Goal: Information Seeking & Learning: Learn about a topic

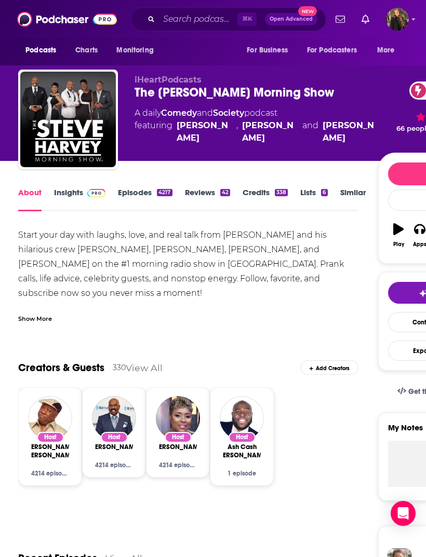
click at [133, 196] on link "Episodes 4217" at bounding box center [145, 199] width 54 height 24
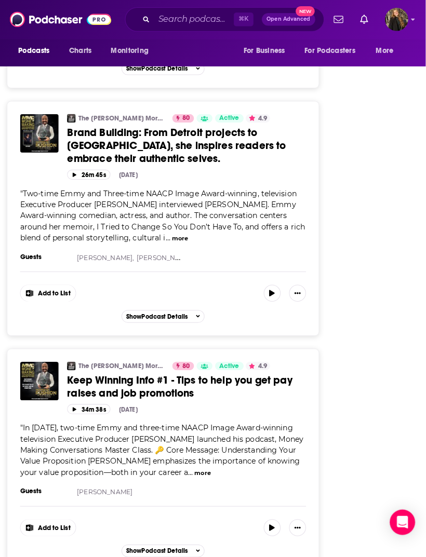
scroll to position [1855, 21]
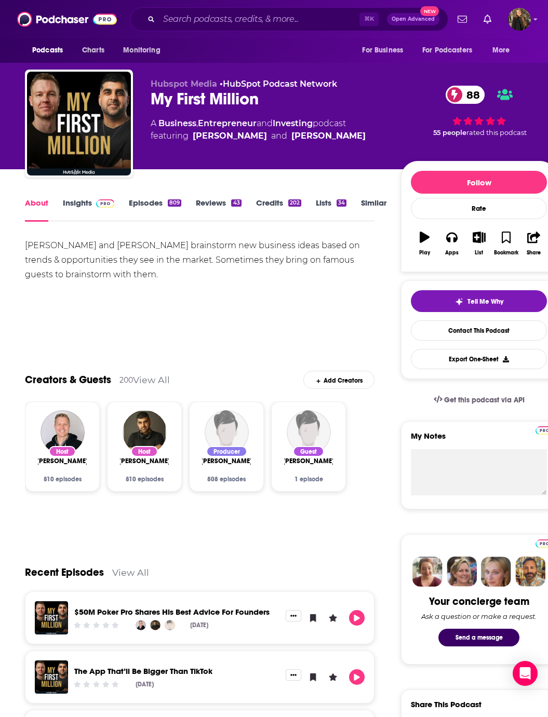
click at [268, 204] on link "Credits 202" at bounding box center [278, 210] width 45 height 24
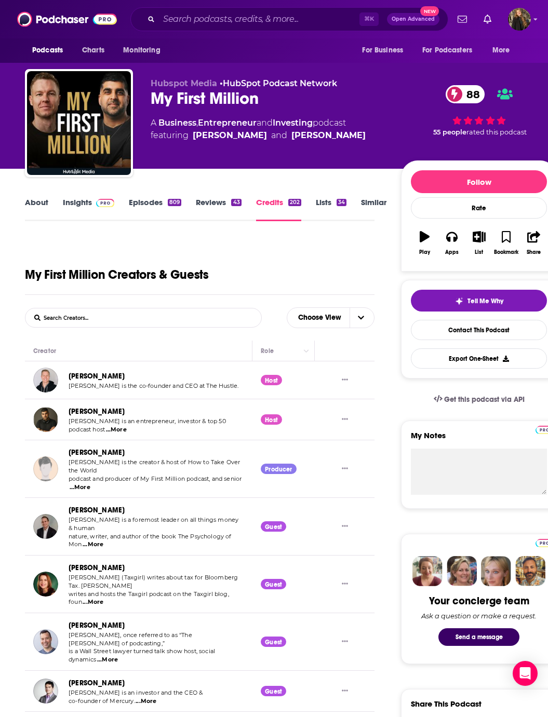
scroll to position [12, 0]
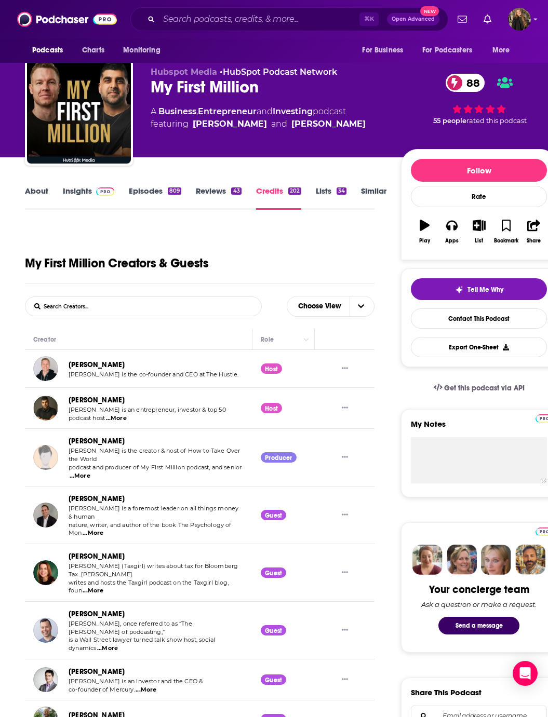
click at [152, 201] on link "Episodes 809" at bounding box center [155, 198] width 52 height 24
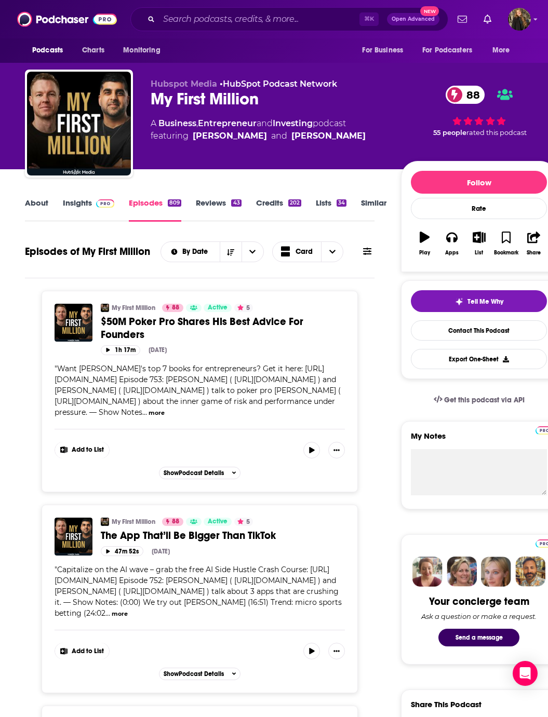
click at [46, 209] on link "About" at bounding box center [36, 210] width 23 height 24
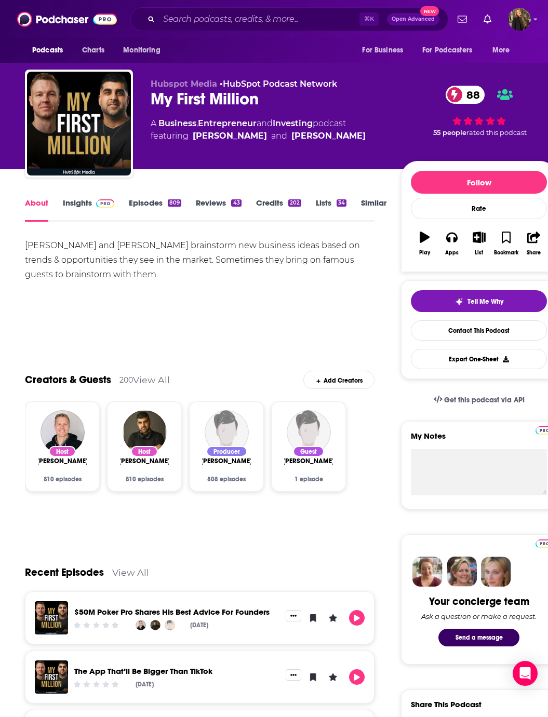
click at [93, 203] on span at bounding box center [103, 203] width 22 height 10
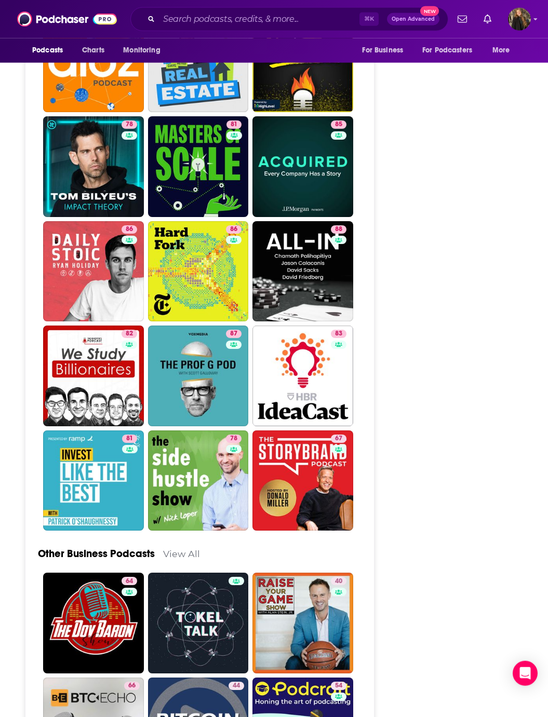
scroll to position [3143, 0]
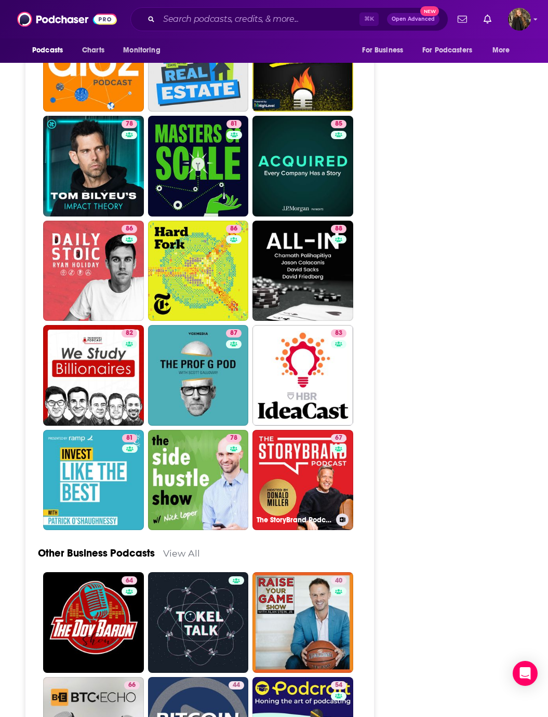
click at [318, 446] on link "67 The StoryBrand Podcast" at bounding box center [302, 480] width 101 height 101
type input "https://www.podchaser.com/podcasts/the-storybrand-podcast-7073"
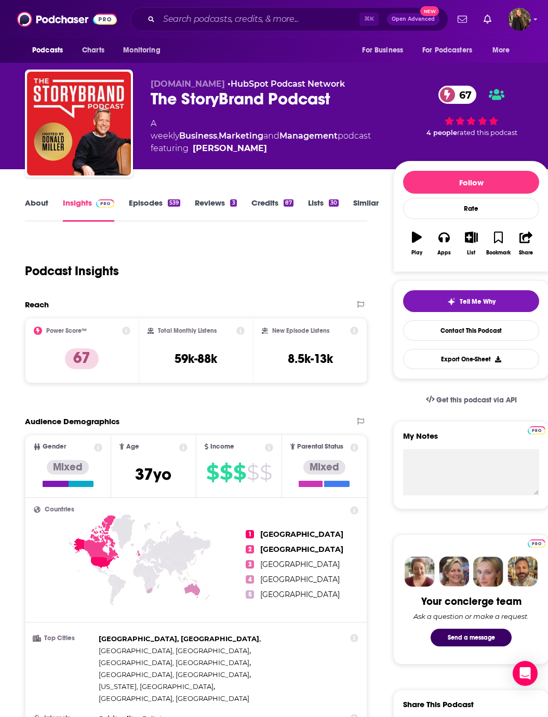
click at [160, 214] on link "Episodes 539" at bounding box center [154, 210] width 51 height 24
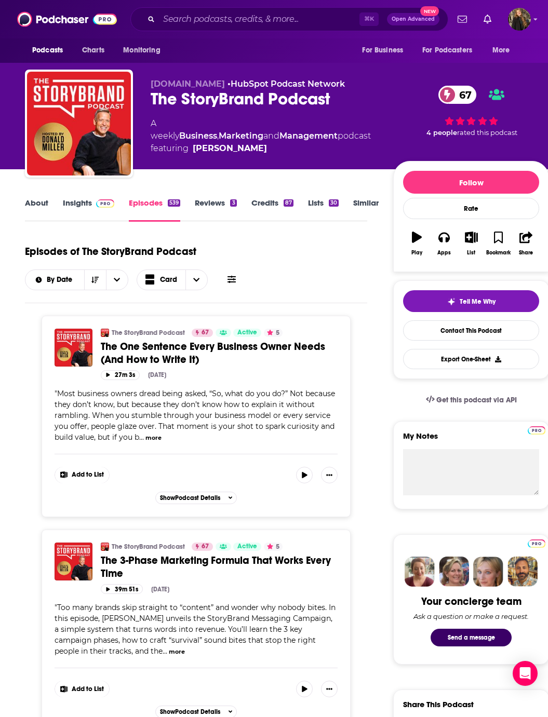
click at [96, 206] on img at bounding box center [105, 203] width 18 height 8
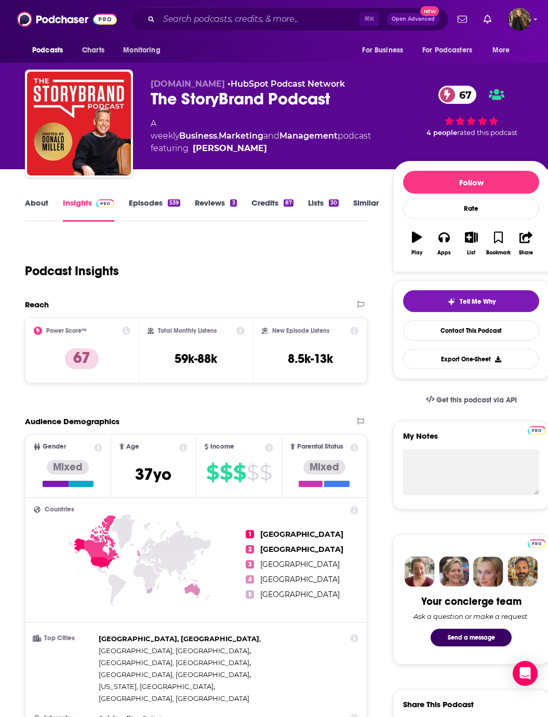
click at [161, 101] on div "The StoryBrand Podcast 67" at bounding box center [264, 99] width 226 height 20
click at [160, 102] on div "The StoryBrand Podcast 67" at bounding box center [264, 99] width 226 height 20
click at [156, 106] on div "The StoryBrand Podcast 67" at bounding box center [264, 99] width 226 height 20
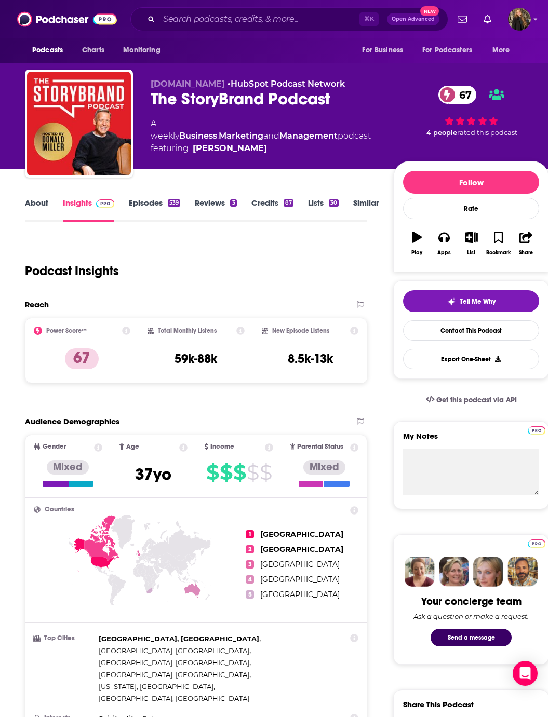
click at [156, 106] on div "The StoryBrand Podcast 67" at bounding box center [264, 99] width 226 height 20
click at [157, 107] on div "The StoryBrand Podcast 67" at bounding box center [264, 99] width 226 height 20
click at [157, 106] on div "The StoryBrand Podcast 67" at bounding box center [264, 99] width 226 height 20
copy h2 "The StoryBrand Podcast"
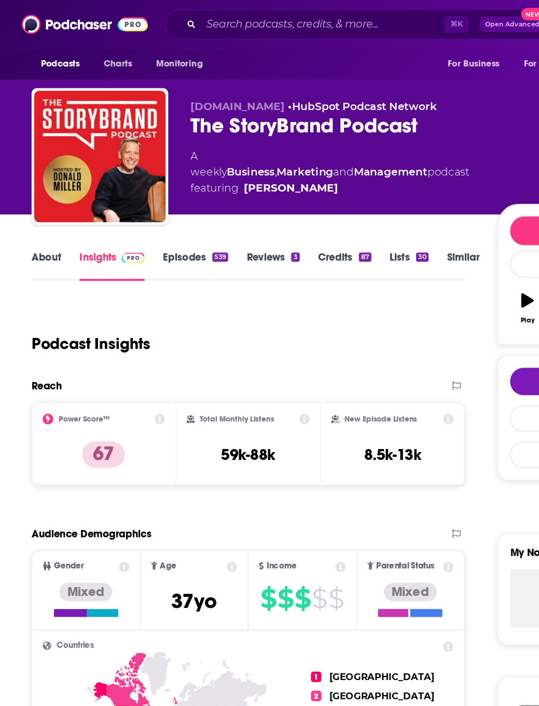
click at [259, 200] on link "Credits 87" at bounding box center [272, 210] width 42 height 24
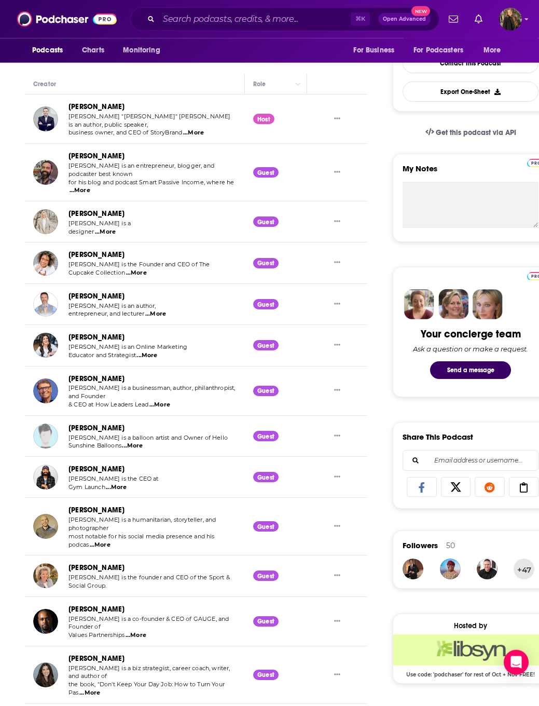
scroll to position [303, 0]
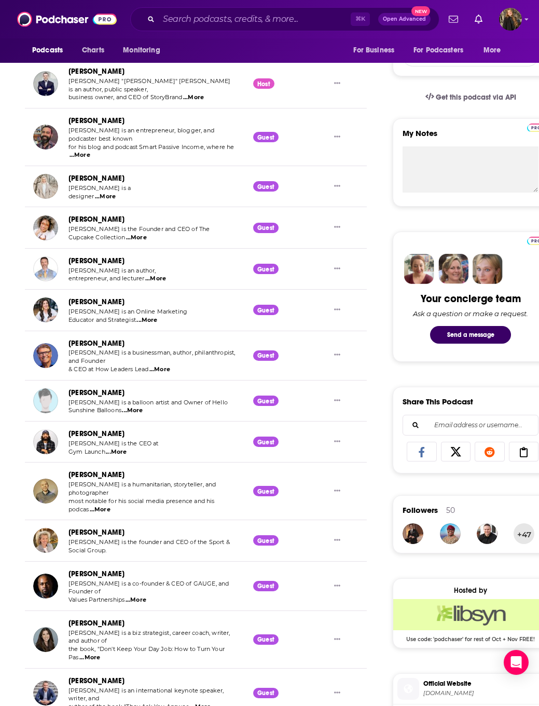
click at [147, 238] on span "...More" at bounding box center [136, 238] width 21 height 8
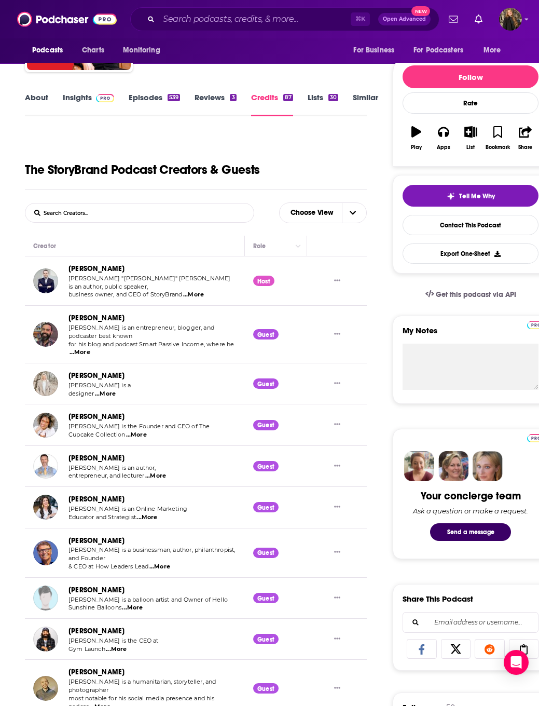
scroll to position [0, 0]
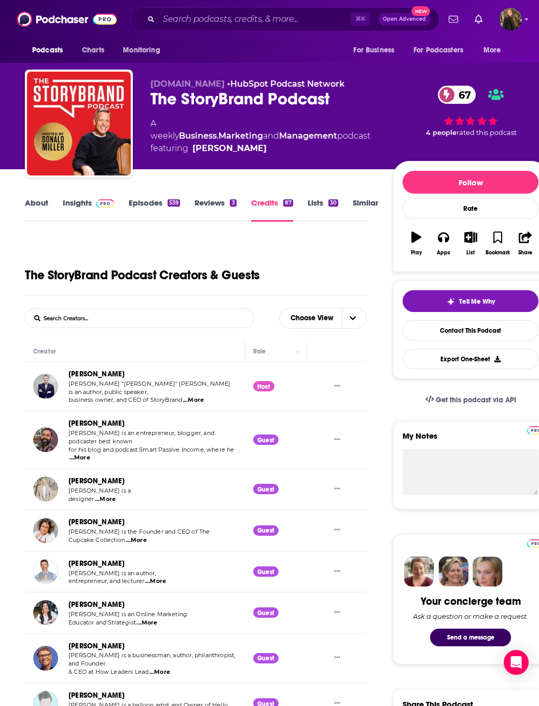
click at [100, 207] on img at bounding box center [105, 203] width 18 height 8
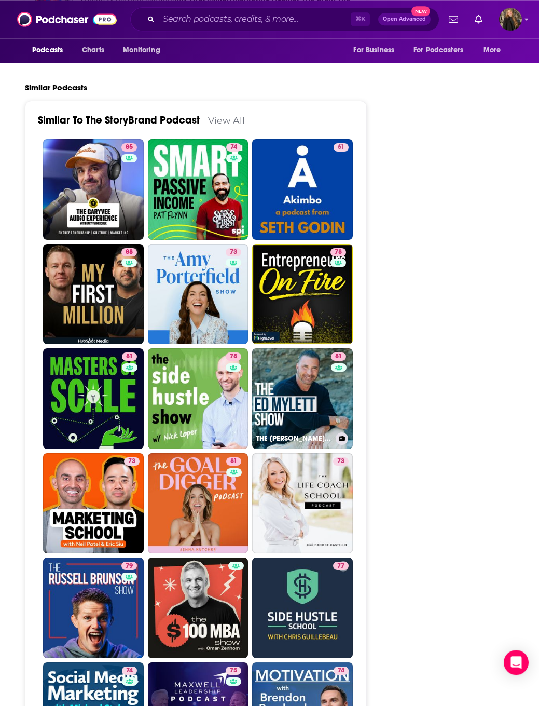
scroll to position [2550, 0]
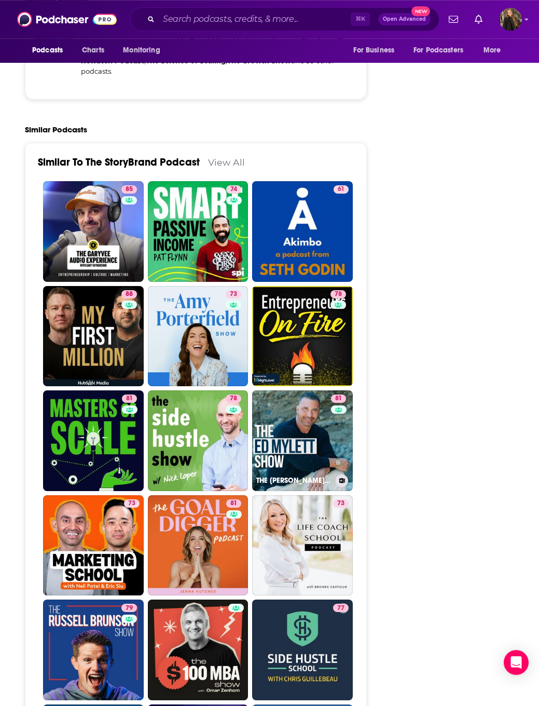
click at [276, 390] on link "81 THE ED MYLETT SHOW" at bounding box center [302, 440] width 101 height 101
type input "https://www.podchaser.com/podcasts/the-ed-mylett-show-225932"
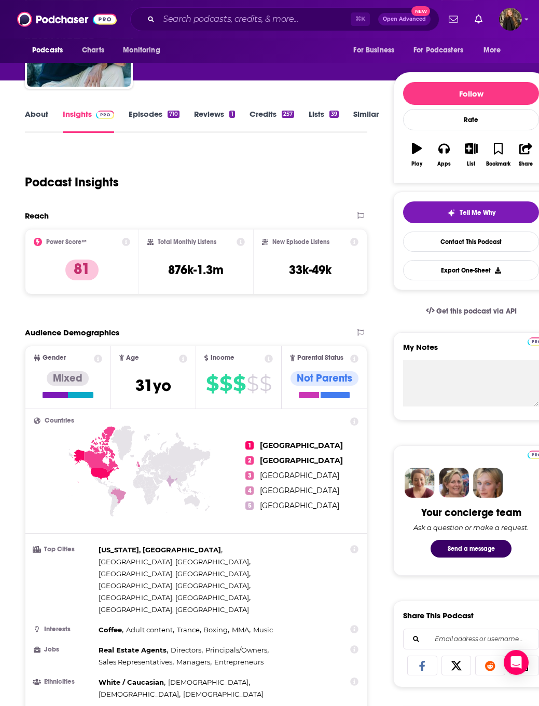
scroll to position [50, 0]
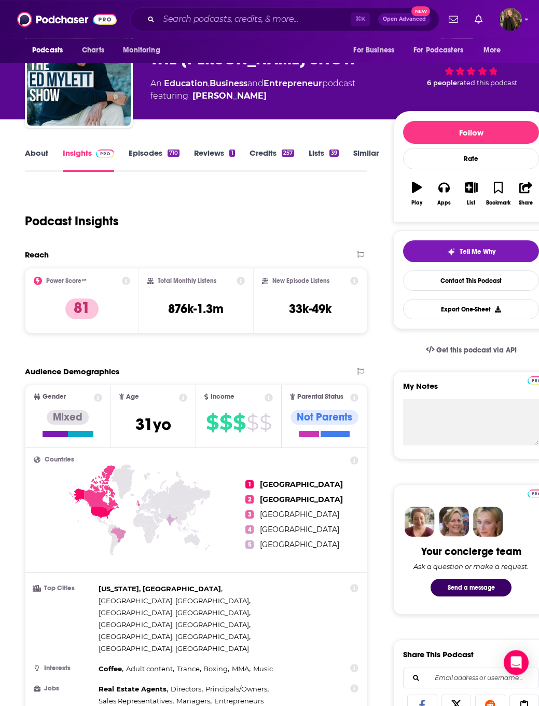
click at [39, 154] on link "About" at bounding box center [36, 160] width 23 height 24
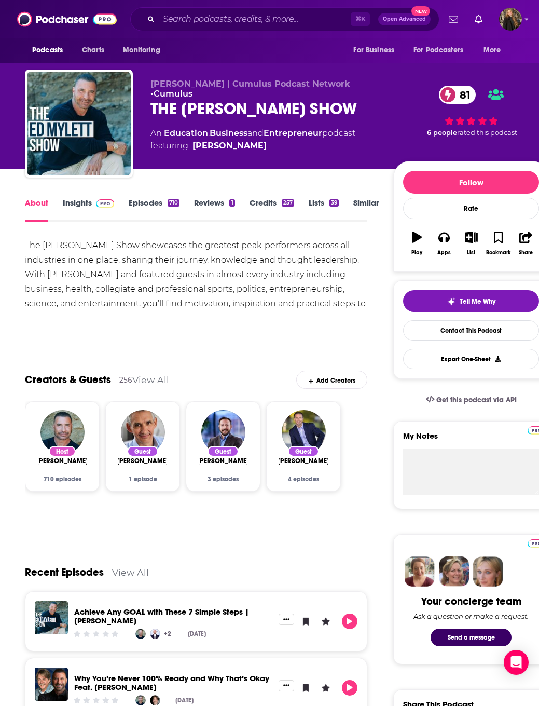
click at [138, 199] on link "Episodes 710" at bounding box center [154, 210] width 51 height 24
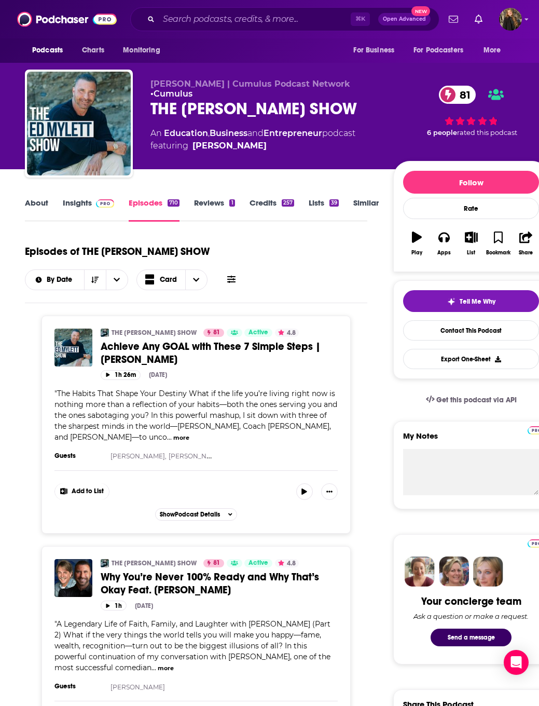
click at [168, 102] on div "THE ED MYLETT SHOW 81" at bounding box center [264, 109] width 226 height 20
click at [165, 99] on div "THE ED MYLETT SHOW 81" at bounding box center [264, 109] width 226 height 20
copy h2 "THE ED MYLETT SHOW"
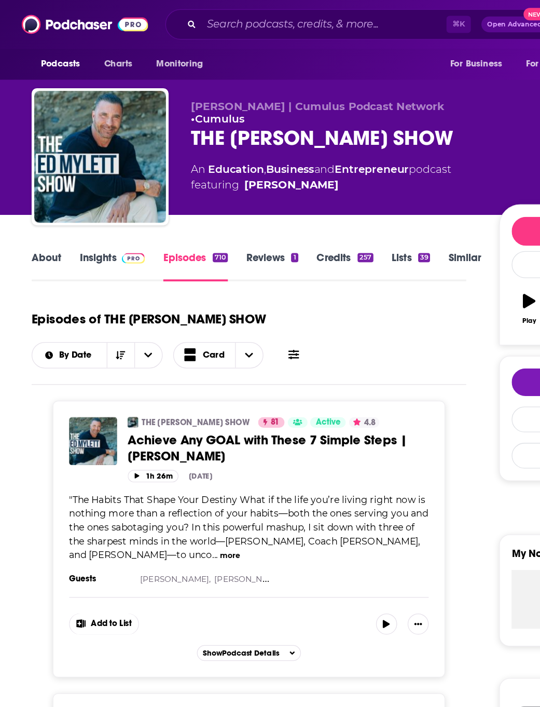
click at [92, 201] on span at bounding box center [103, 203] width 22 height 10
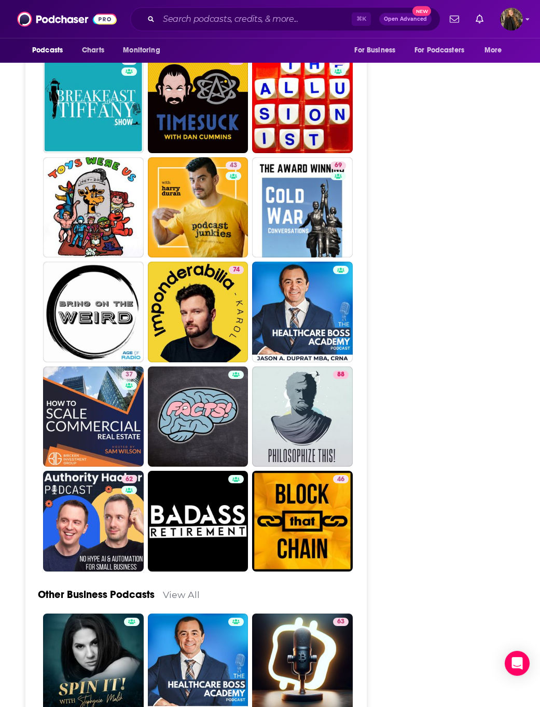
scroll to position [3681, 0]
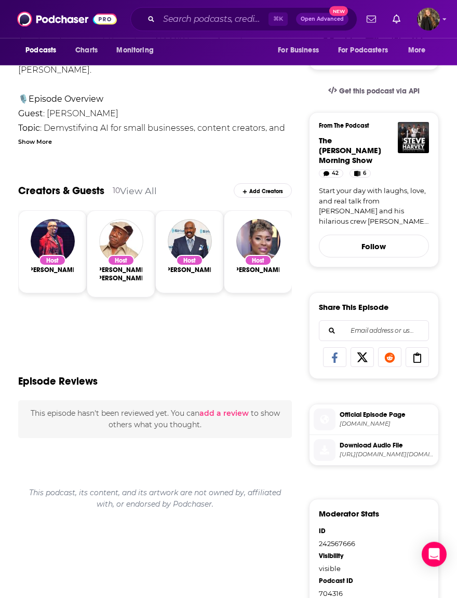
scroll to position [256, 0]
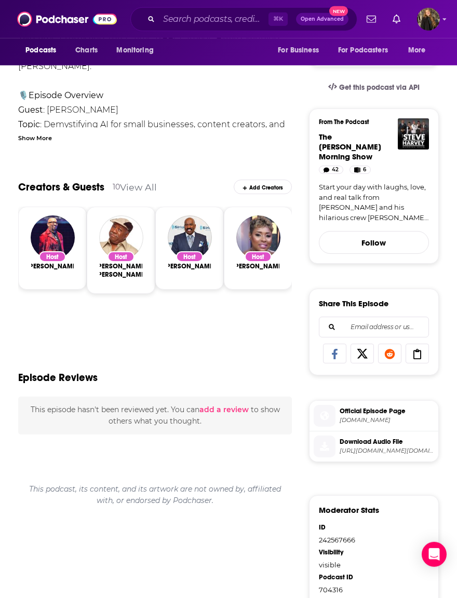
click at [50, 112] on li "Guest : Alicia Lyttle" at bounding box center [155, 110] width 274 height 15
copy li "Alicia Lyttle"
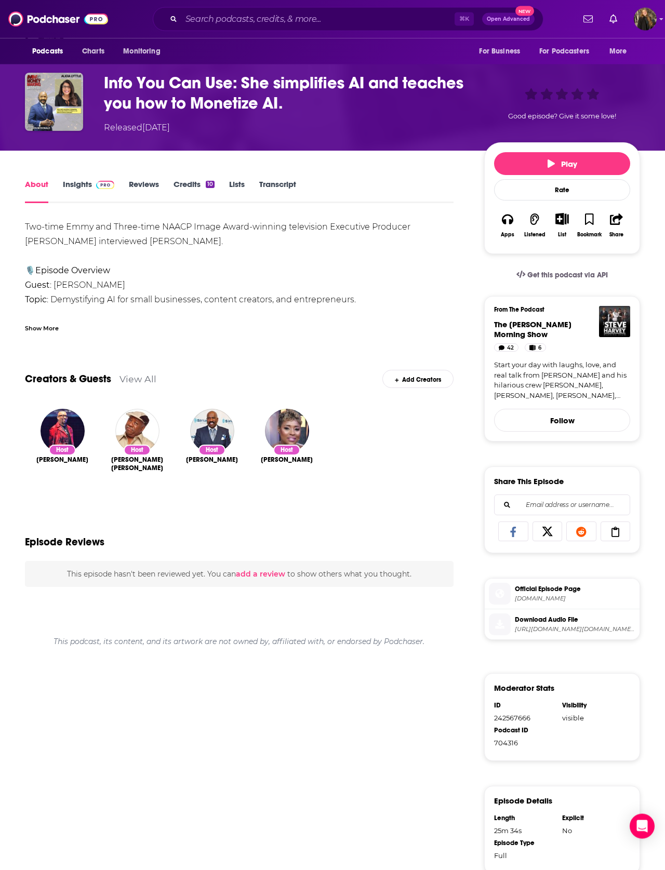
scroll to position [0, 0]
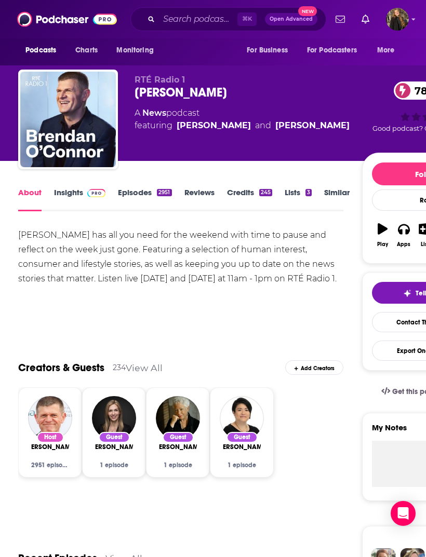
click at [83, 193] on span at bounding box center [94, 192] width 22 height 10
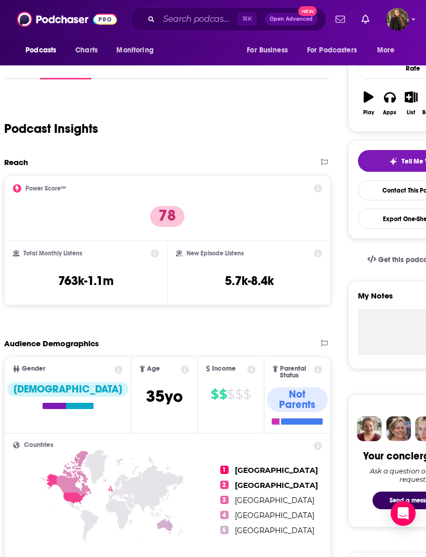
scroll to position [62, 14]
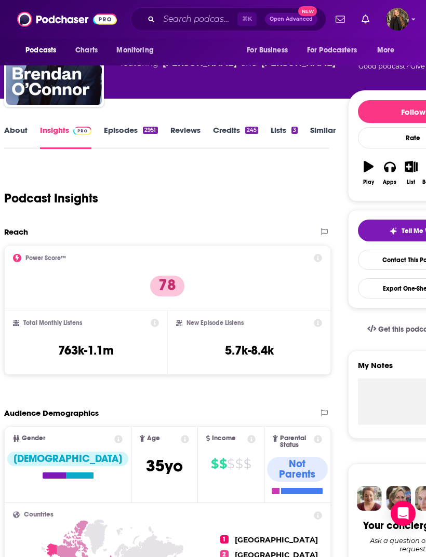
click at [130, 143] on link "Episodes 2951" at bounding box center [130, 137] width 53 height 24
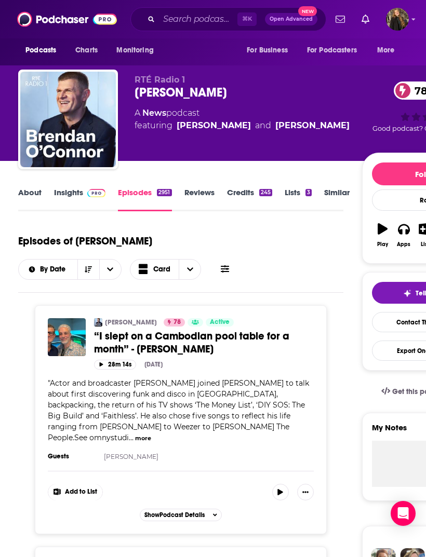
click at [74, 194] on link "Insights" at bounding box center [79, 199] width 51 height 24
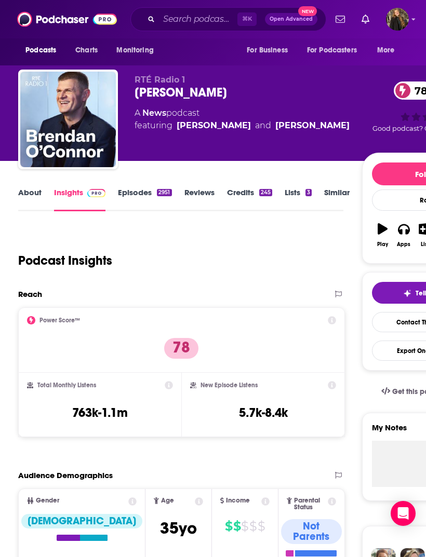
click at [141, 97] on div "Brendan O'Connor 78" at bounding box center [247, 93] width 227 height 16
click at [142, 94] on div "Brendan O'Connor 78" at bounding box center [247, 93] width 227 height 16
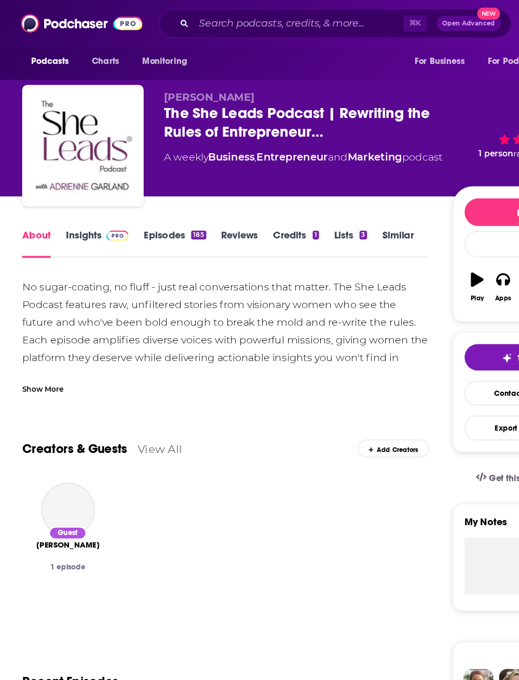
scroll to position [12, 0]
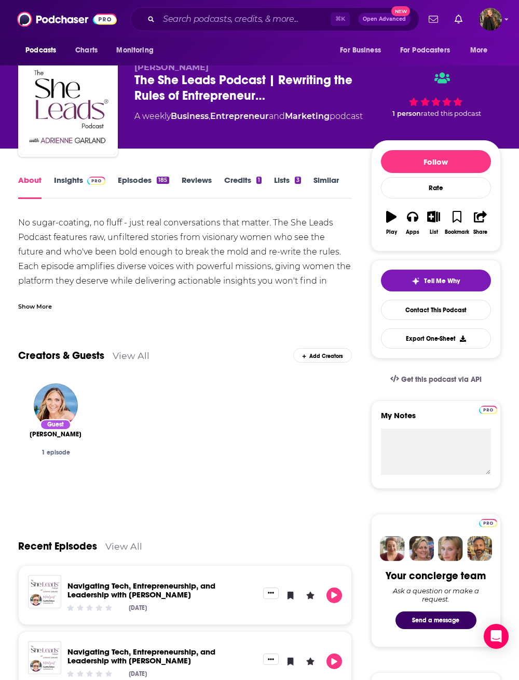
click at [73, 187] on link "Insights" at bounding box center [79, 187] width 51 height 24
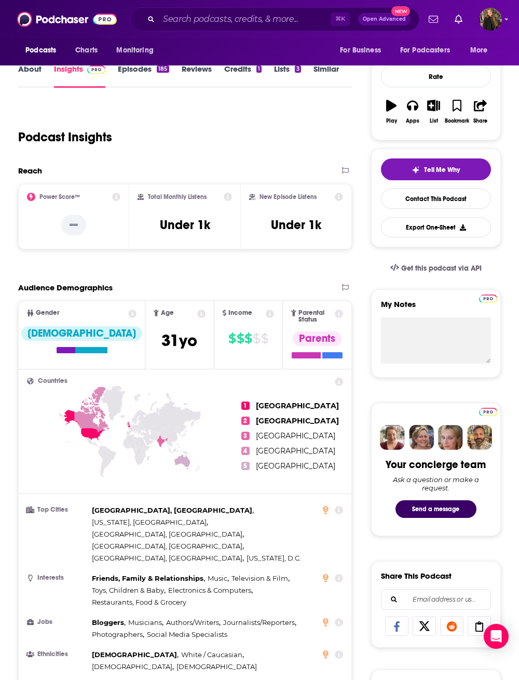
scroll to position [84, 0]
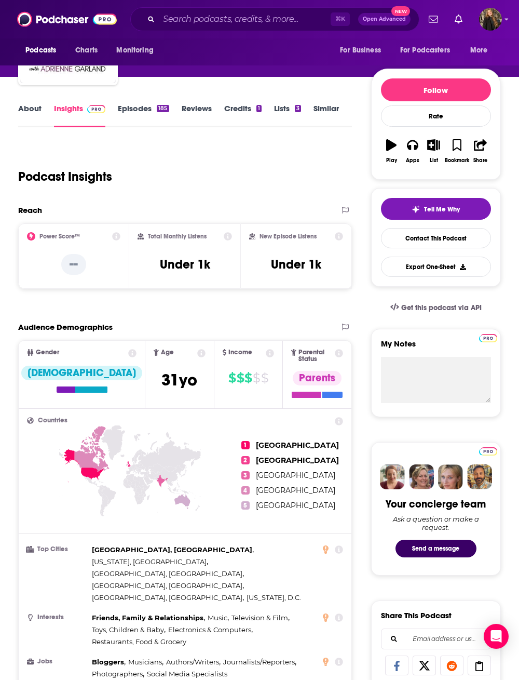
click at [119, 105] on link "Episodes 185" at bounding box center [143, 115] width 51 height 24
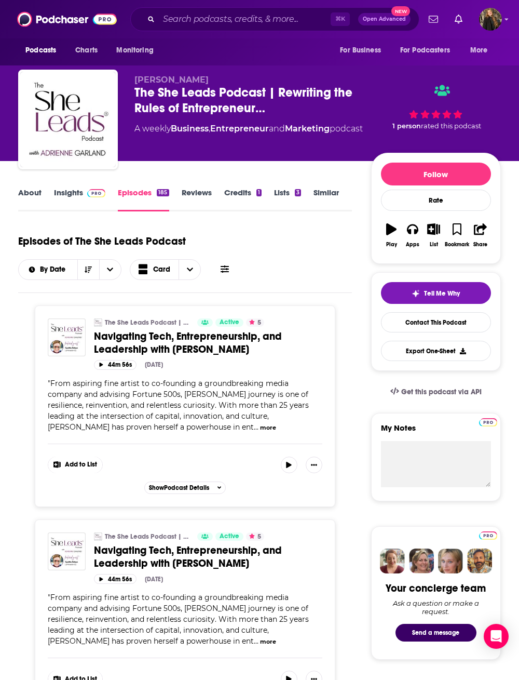
click at [70, 191] on link "Insights" at bounding box center [79, 199] width 51 height 24
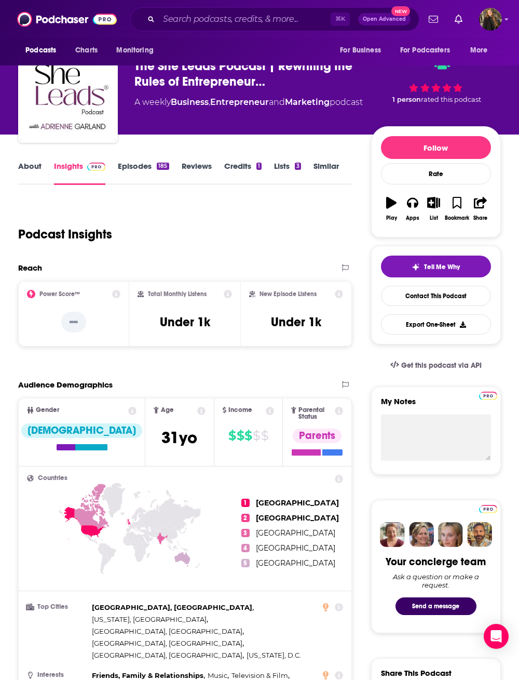
scroll to position [29, 0]
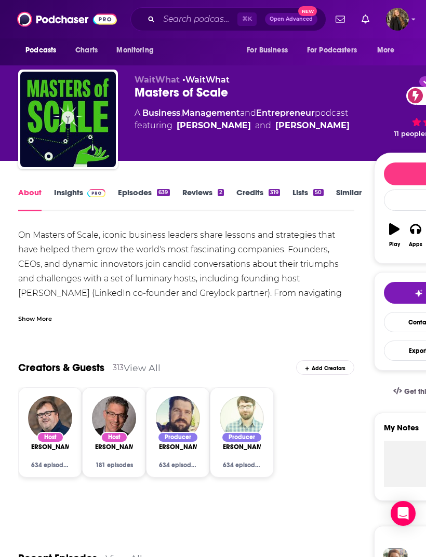
click at [152, 94] on div "Masters of Scale 81" at bounding box center [253, 93] width 239 height 16
click at [151, 94] on div "Masters of Scale 81" at bounding box center [253, 93] width 239 height 16
click at [144, 96] on div "Masters of Scale 81" at bounding box center [253, 93] width 239 height 16
click at [139, 95] on div "Masters of Scale 81" at bounding box center [253, 93] width 239 height 16
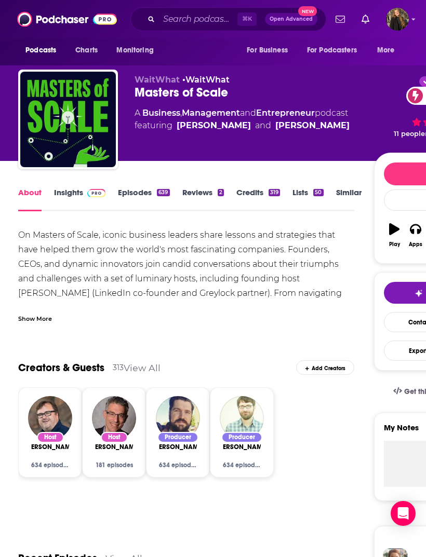
click at [139, 95] on div "Masters of Scale 81" at bounding box center [253, 93] width 239 height 16
click at [138, 94] on div "Masters of Scale 81" at bounding box center [253, 93] width 239 height 16
click at [137, 94] on div "Masters of Scale 81" at bounding box center [253, 93] width 239 height 16
click at [142, 94] on div "Masters of Scale 81" at bounding box center [253, 93] width 239 height 16
click at [144, 98] on div "Masters of Scale 81" at bounding box center [253, 93] width 239 height 16
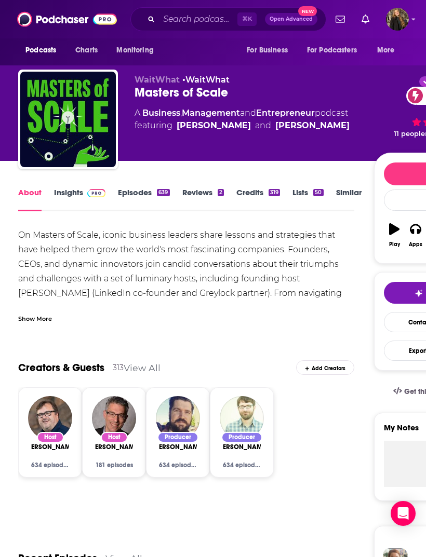
click at [144, 98] on div "Masters of Scale 81" at bounding box center [253, 93] width 239 height 16
copy h1 "Masters of Scale"
click at [76, 196] on link "Insights" at bounding box center [79, 199] width 51 height 24
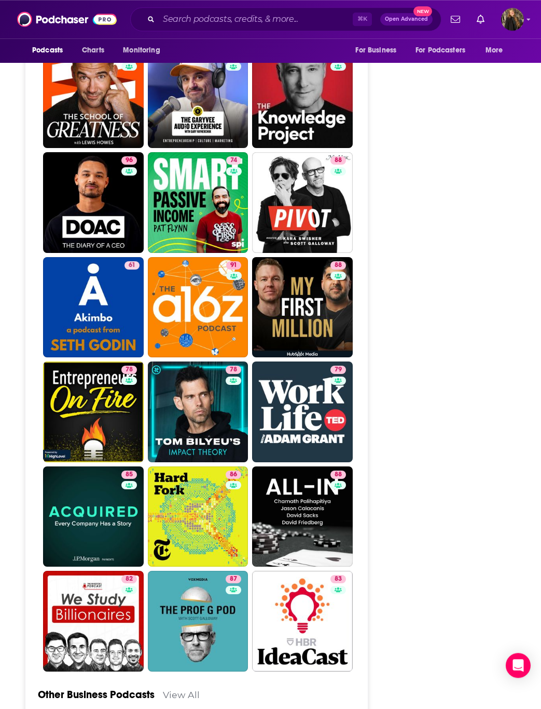
scroll to position [2985, 0]
click at [70, 156] on link "96 The Diary Of A CEO with Steven Bartlett" at bounding box center [93, 202] width 101 height 101
type input "https://www.podchaser.com/podcasts/the-diary-of-a-ceo-with-steven-1021523"
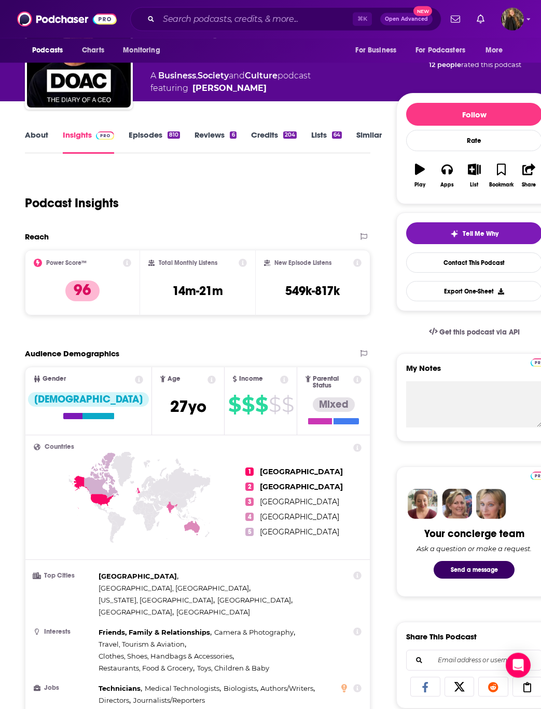
scroll to position [69, 0]
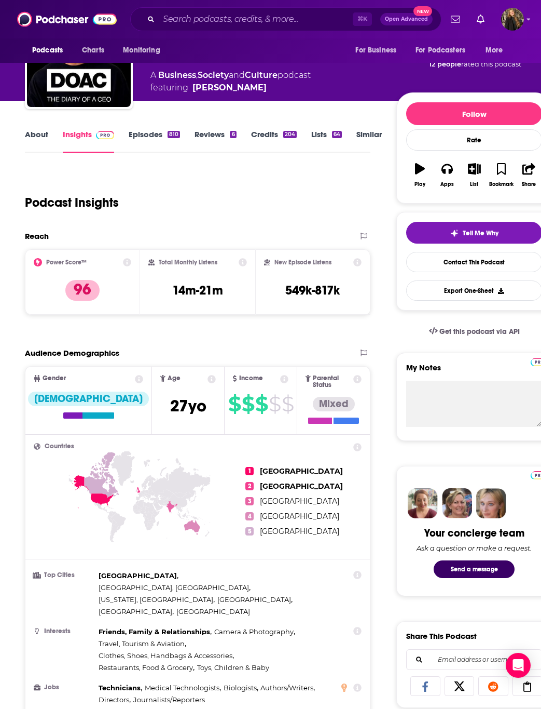
click at [152, 132] on link "Episodes 810" at bounding box center [154, 141] width 51 height 24
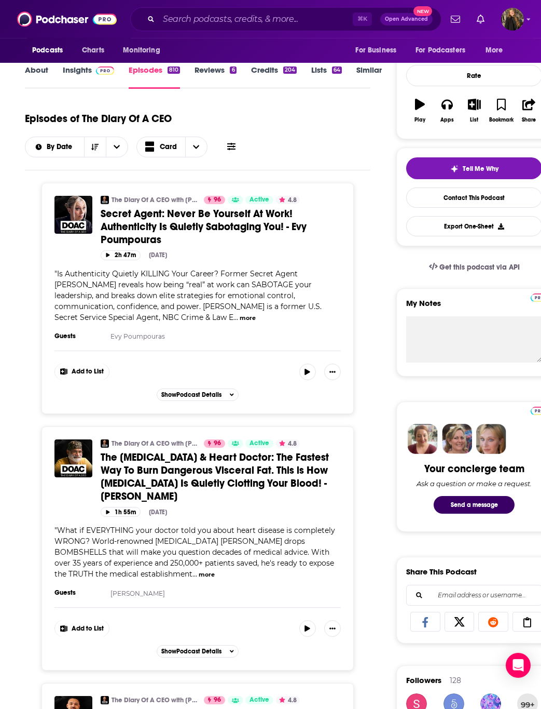
scroll to position [52, 0]
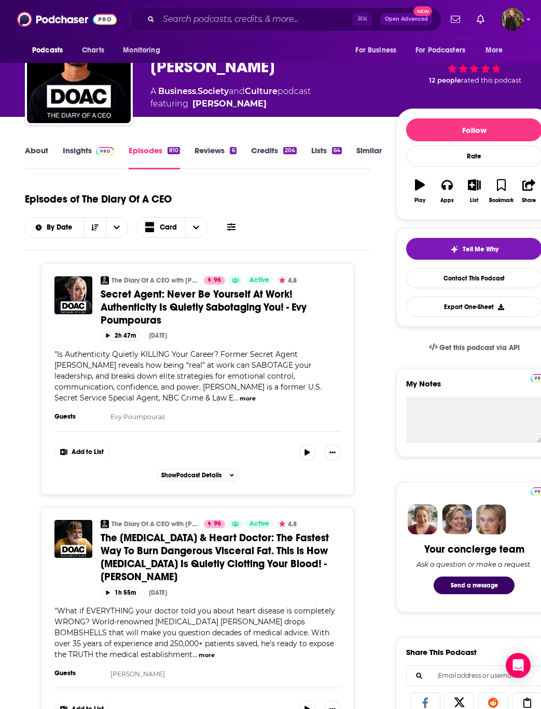
click at [287, 150] on div "204" at bounding box center [289, 150] width 13 height 7
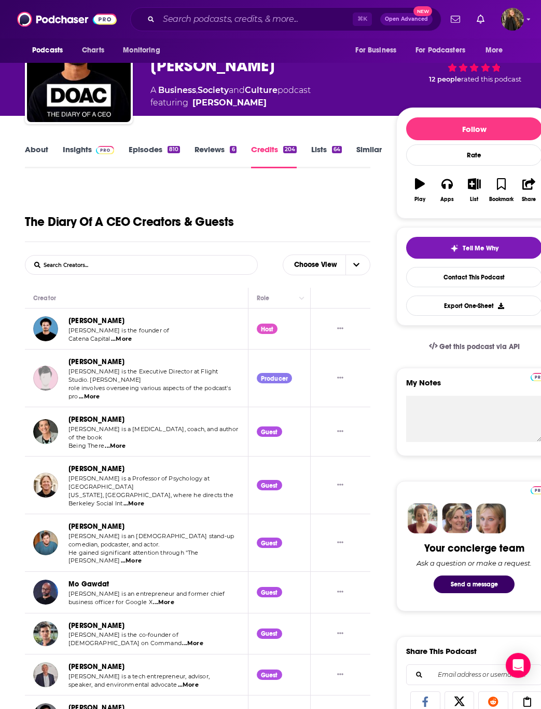
scroll to position [53, 0]
click at [156, 152] on link "Episodes 810" at bounding box center [154, 156] width 51 height 24
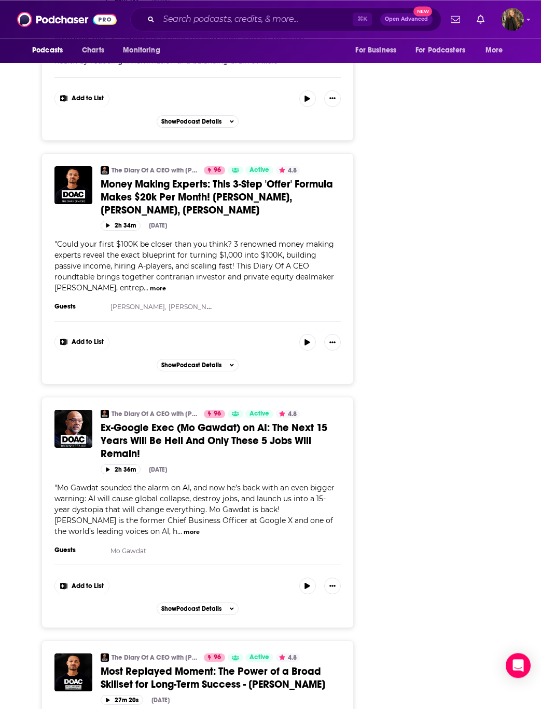
scroll to position [5245, 0]
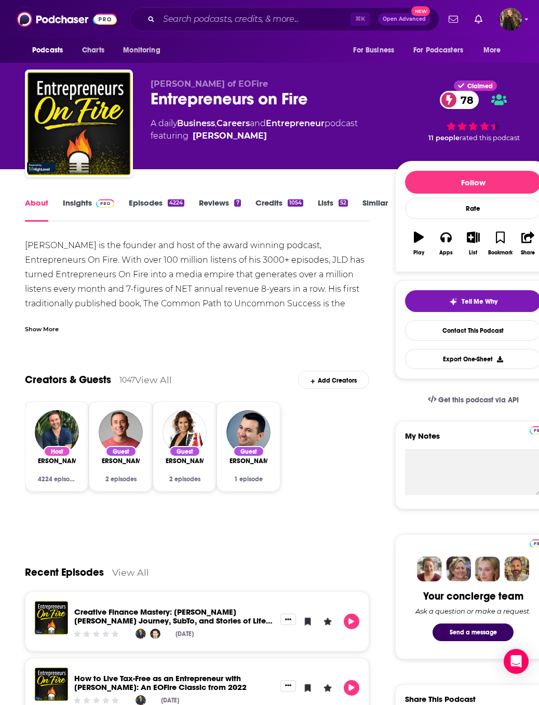
click at [160, 104] on div "Entrepreneurs on Fire 78" at bounding box center [265, 99] width 228 height 20
click at [160, 100] on div "Entrepreneurs on Fire 78" at bounding box center [265, 99] width 228 height 20
click at [160, 99] on div "Entrepreneurs on Fire 78" at bounding box center [265, 99] width 228 height 20
copy h1 "Entrepreneurs on Fire"
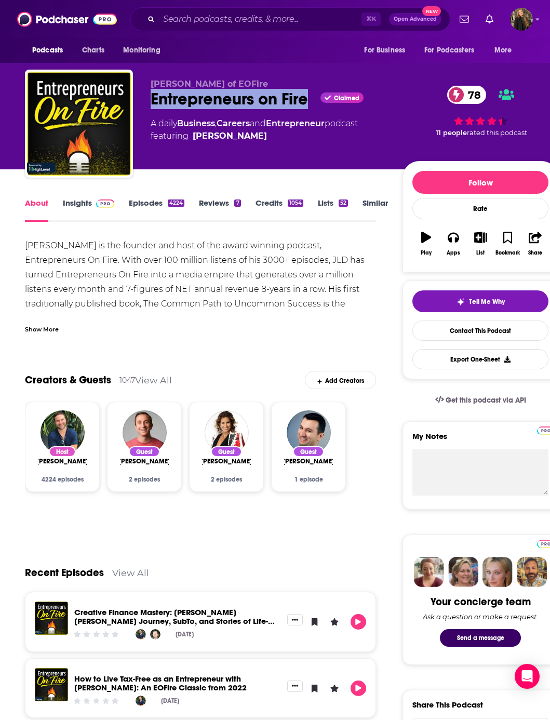
click at [78, 213] on link "Insights" at bounding box center [88, 210] width 51 height 24
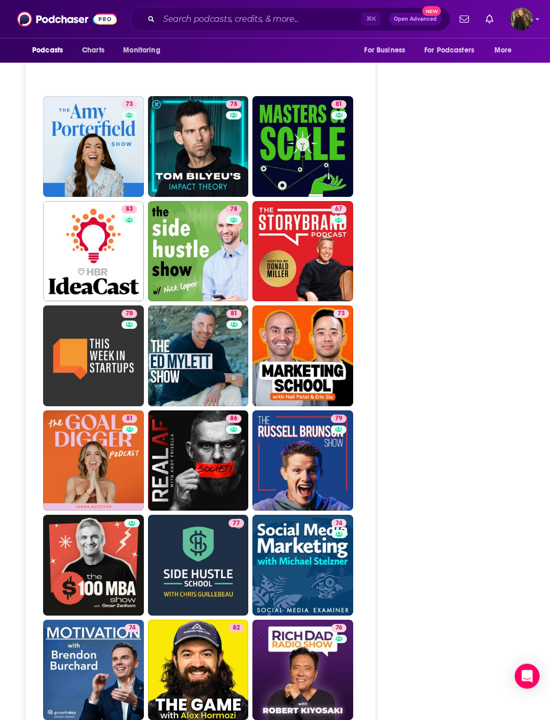
scroll to position [2683, 0]
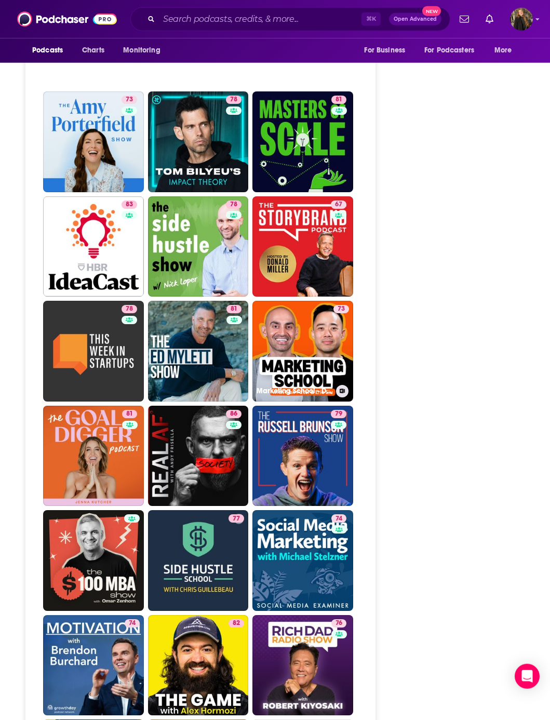
click at [313, 301] on link "73 Marketing School - Digital Marketing and Online Marketing Tips" at bounding box center [302, 351] width 101 height 101
type input "https://www.podchaser.com/podcasts/marketing-school-digital-marke-20980"
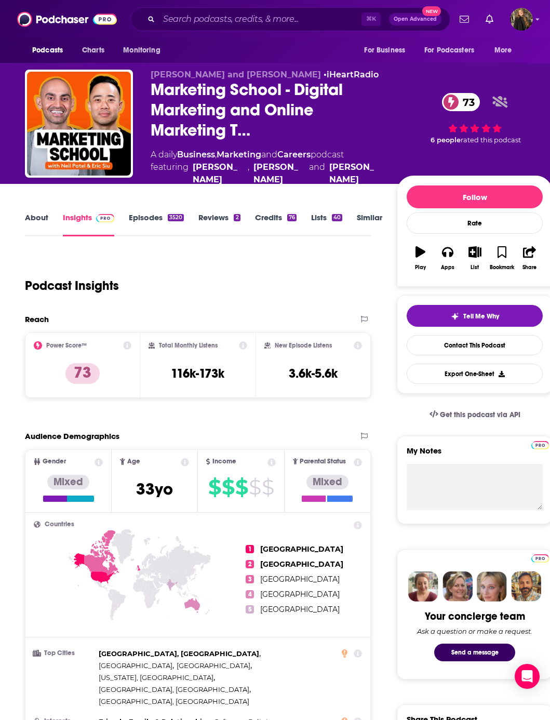
click at [150, 97] on div "Eric Siu and Neil Patel • iHeartRadio Marketing School - Digital Marketing and …" at bounding box center [288, 133] width 527 height 127
click at [152, 96] on span "Marketing School - Digital Marketing and Online Marketing T…" at bounding box center [265, 109] width 229 height 61
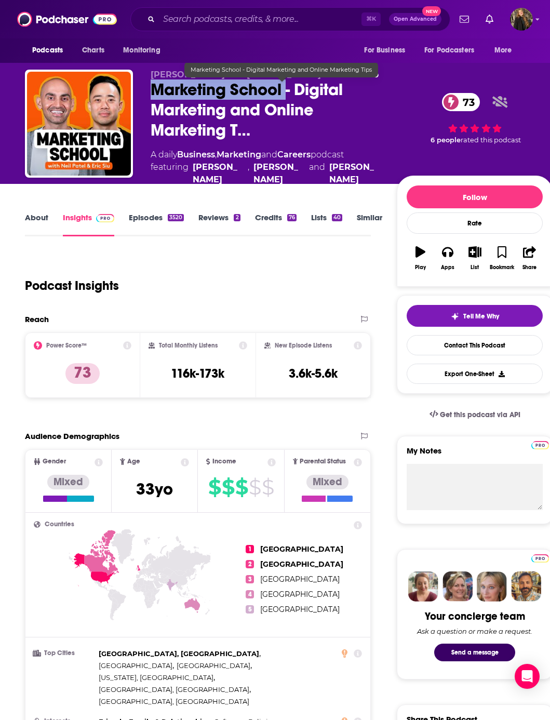
copy h2 "Marketing School"
